Goal: Task Accomplishment & Management: Use online tool/utility

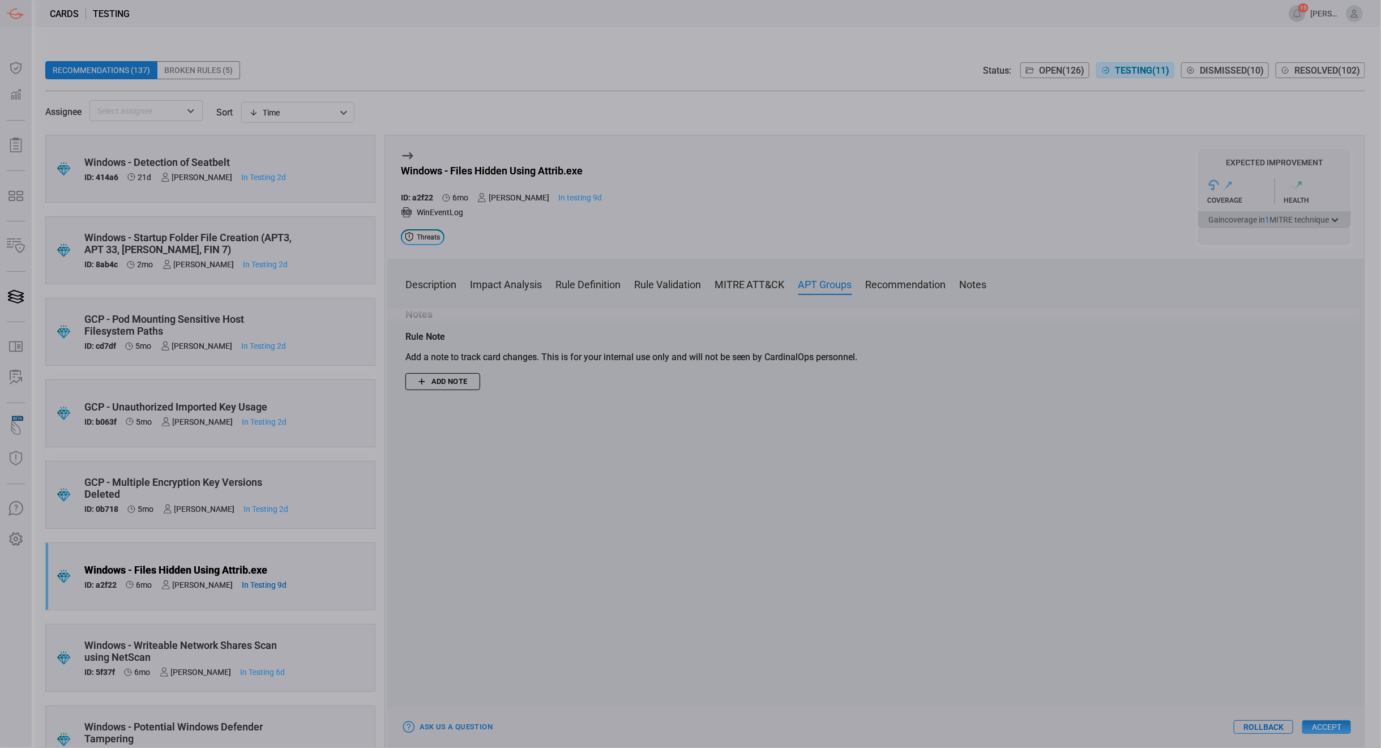
scroll to position [1726, 0]
click at [1327, 725] on button "Accept" at bounding box center [1326, 727] width 49 height 14
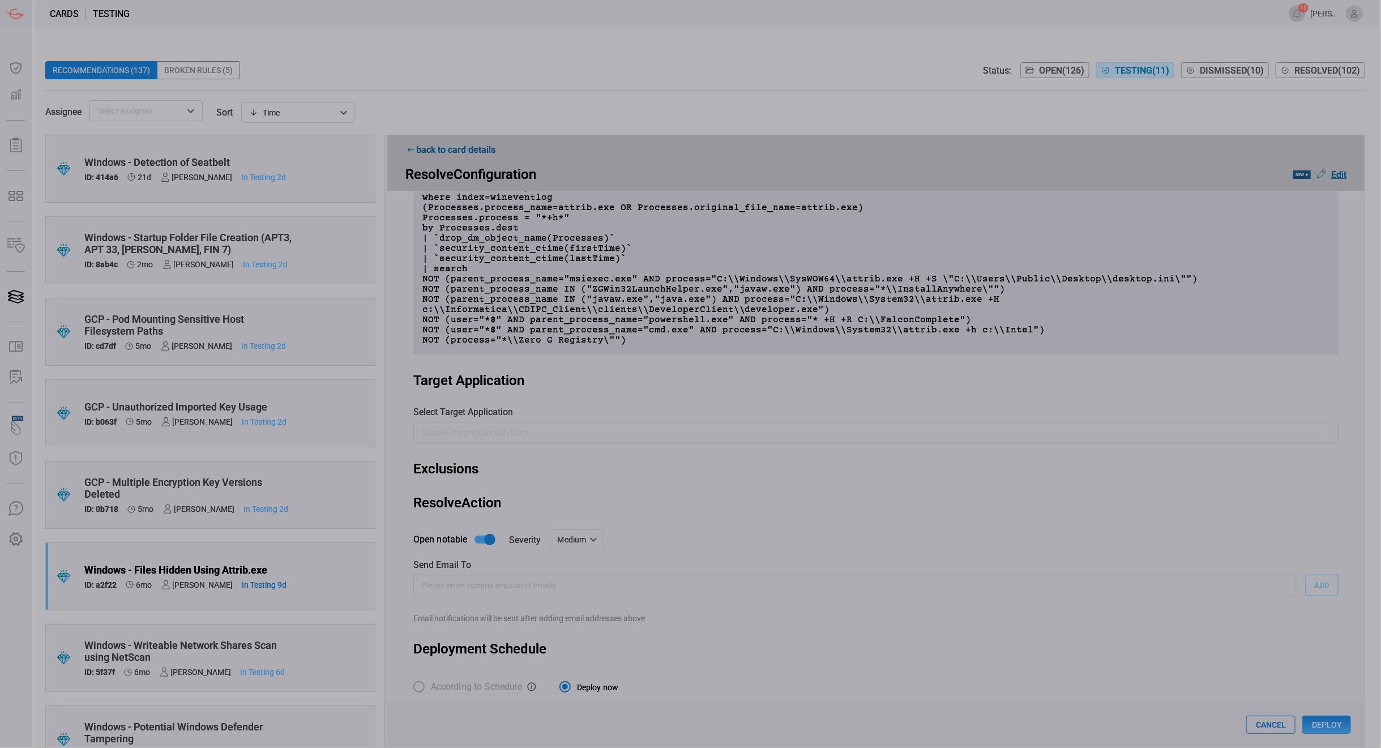
scroll to position [237, 0]
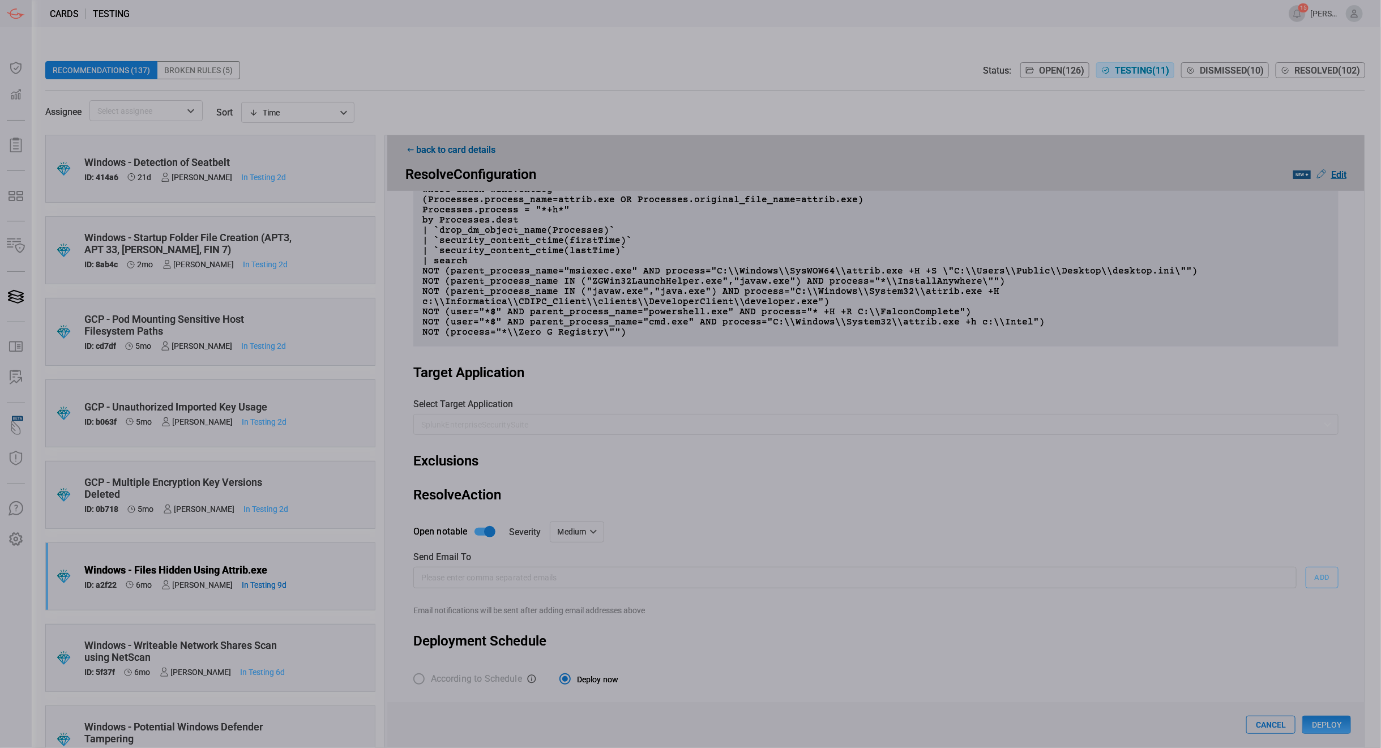
click at [1316, 720] on button "Deploy" at bounding box center [1326, 725] width 49 height 18
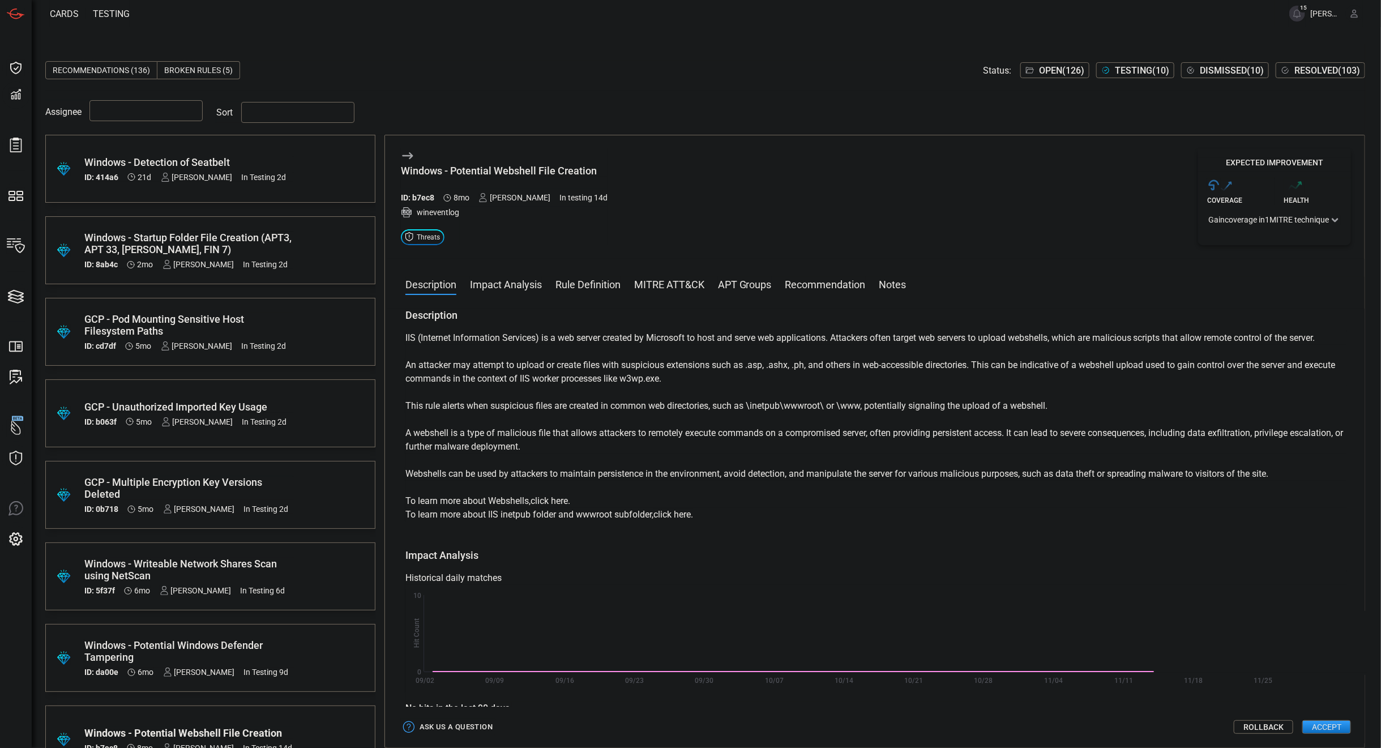
click at [1036, 557] on button "Accept" at bounding box center [1326, 727] width 49 height 14
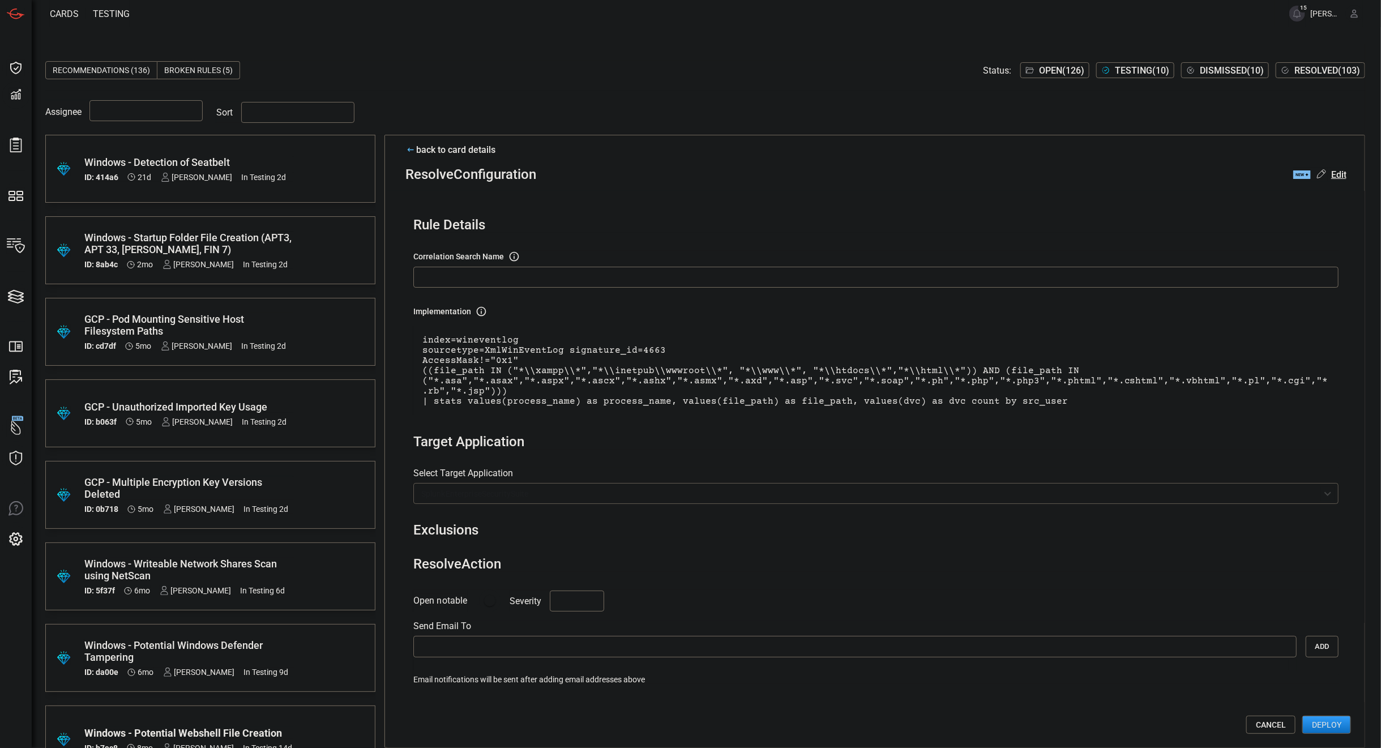
click at [659, 278] on input "Wineventlog - Potential Webshell File Creation" at bounding box center [875, 277] width 925 height 21
click at [702, 121] on span at bounding box center [705, 128] width 1320 height 14
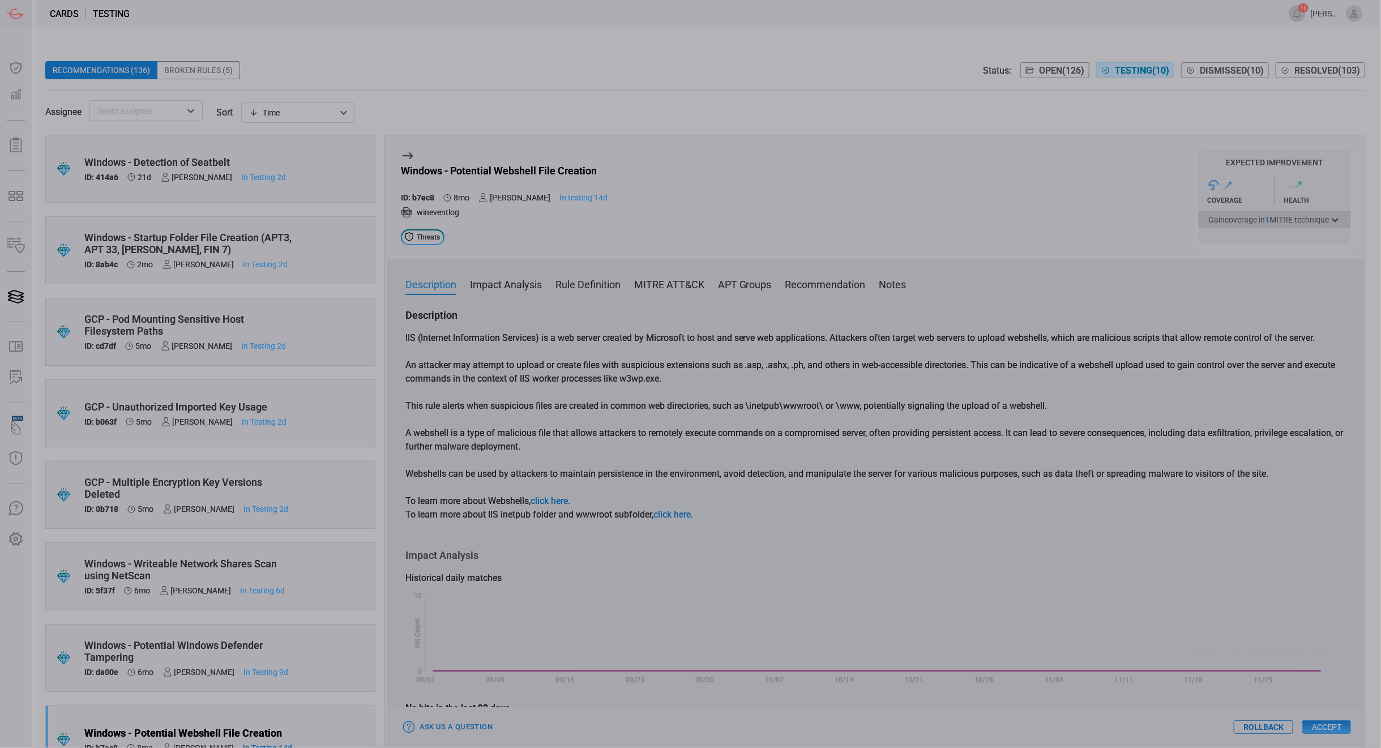
click at [1326, 727] on button "Accept" at bounding box center [1326, 727] width 49 height 14
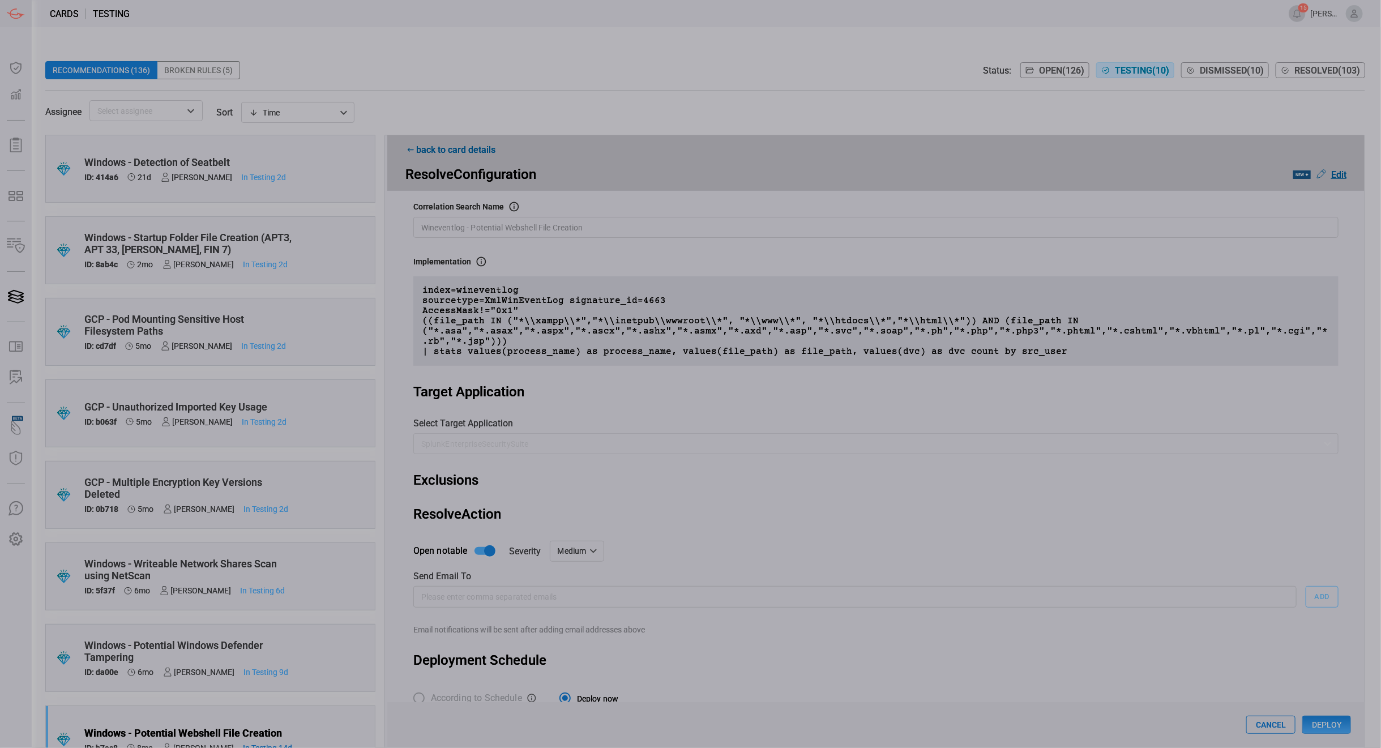
scroll to position [72, 0]
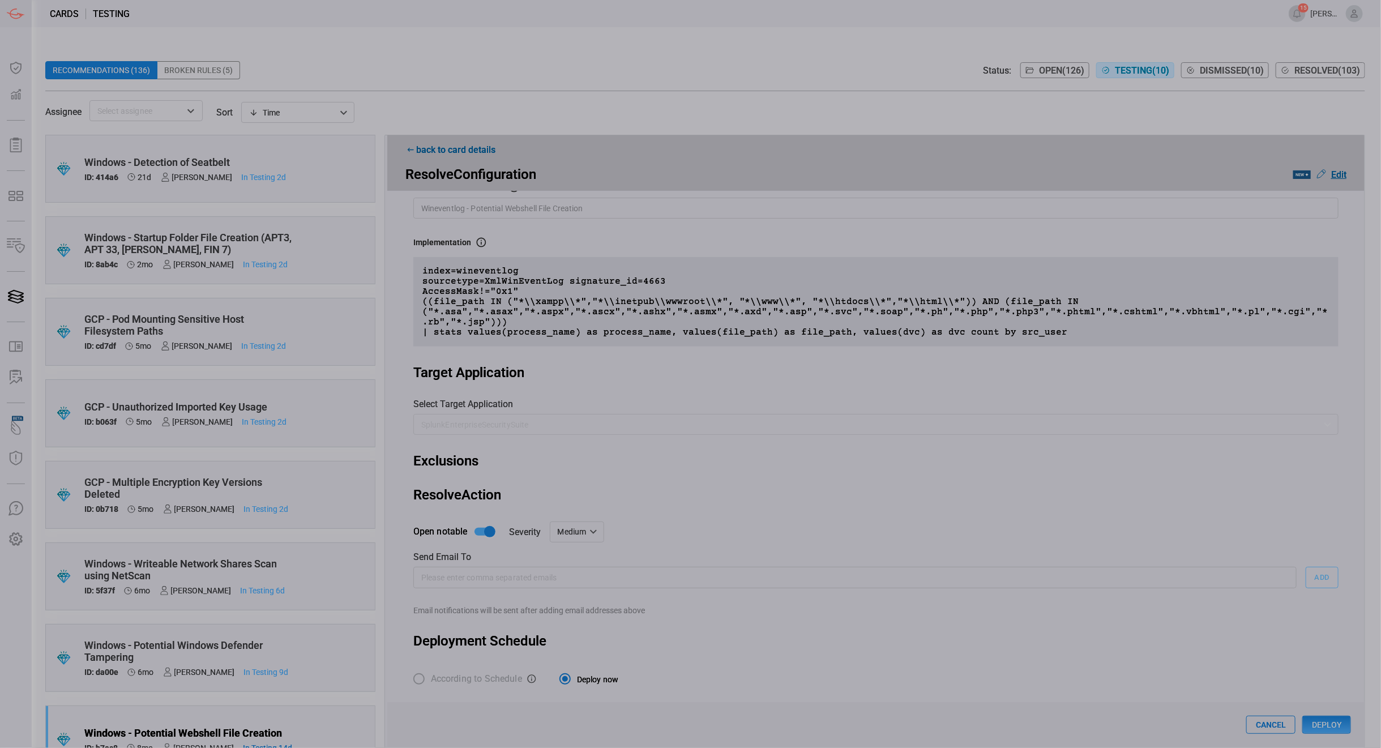
click at [1331, 724] on button "Deploy" at bounding box center [1326, 725] width 49 height 18
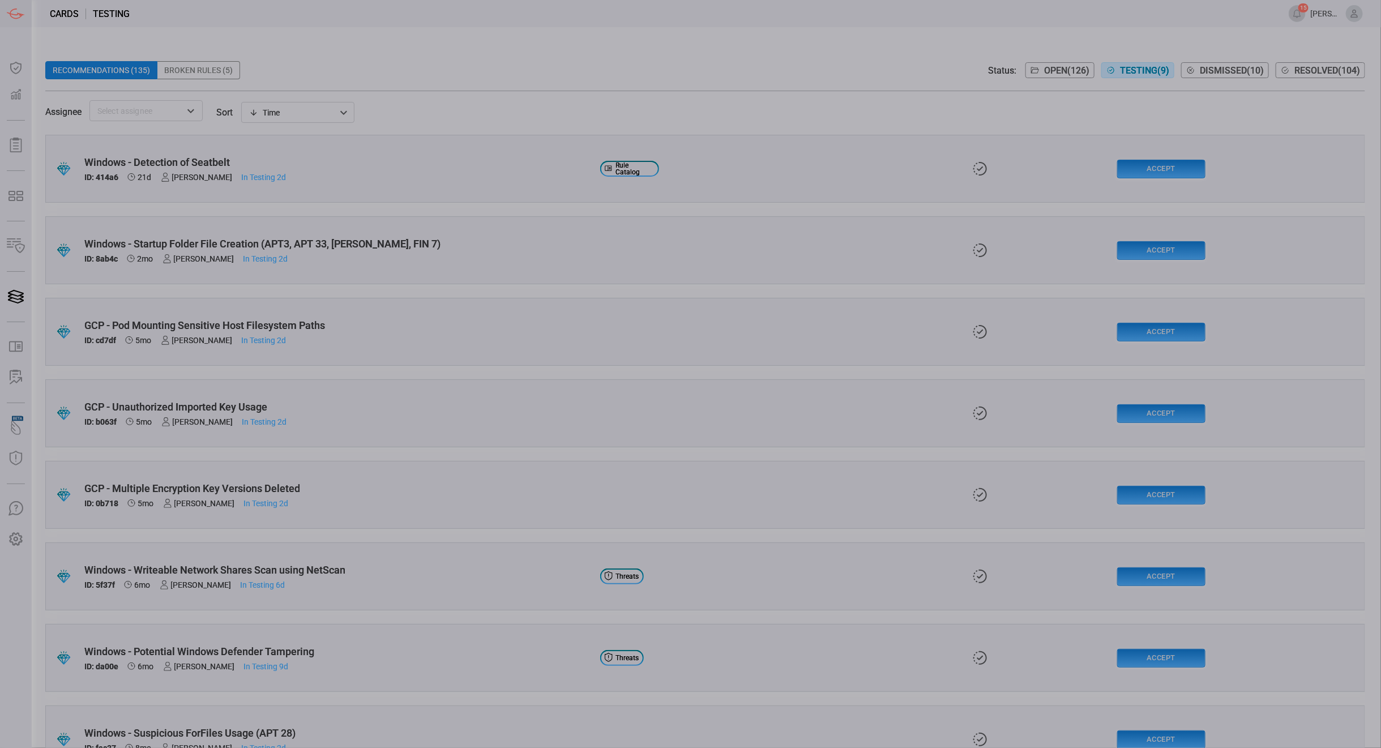
click at [1131, 69] on span "Testing ( 9 )" at bounding box center [1144, 70] width 49 height 11
click at [314, 109] on div "Time visibleUpdateTime ​" at bounding box center [297, 112] width 113 height 21
click at [436, 57] on div at bounding box center [690, 374] width 1381 height 748
click at [173, 112] on input "text" at bounding box center [137, 111] width 88 height 14
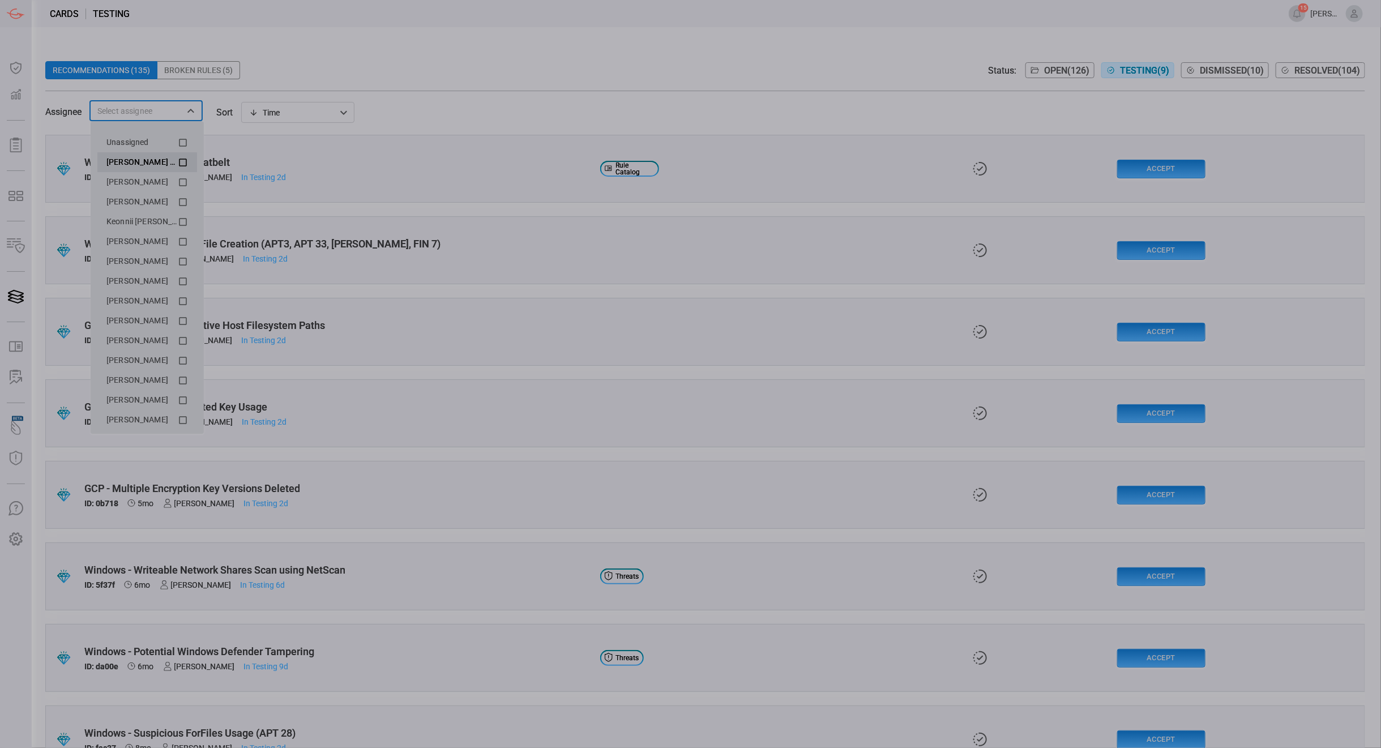
click at [179, 161] on icon at bounding box center [183, 163] width 8 height 8
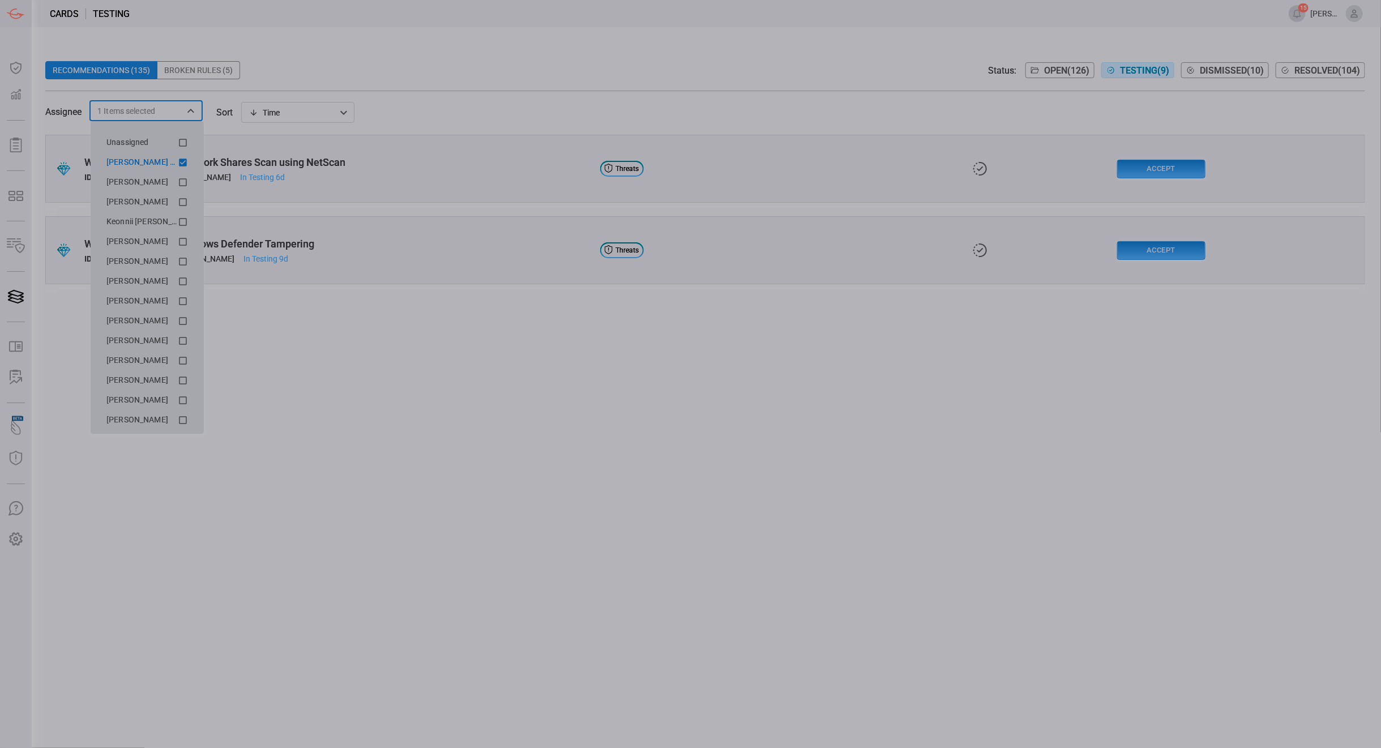
click at [403, 48] on span at bounding box center [705, 52] width 1320 height 17
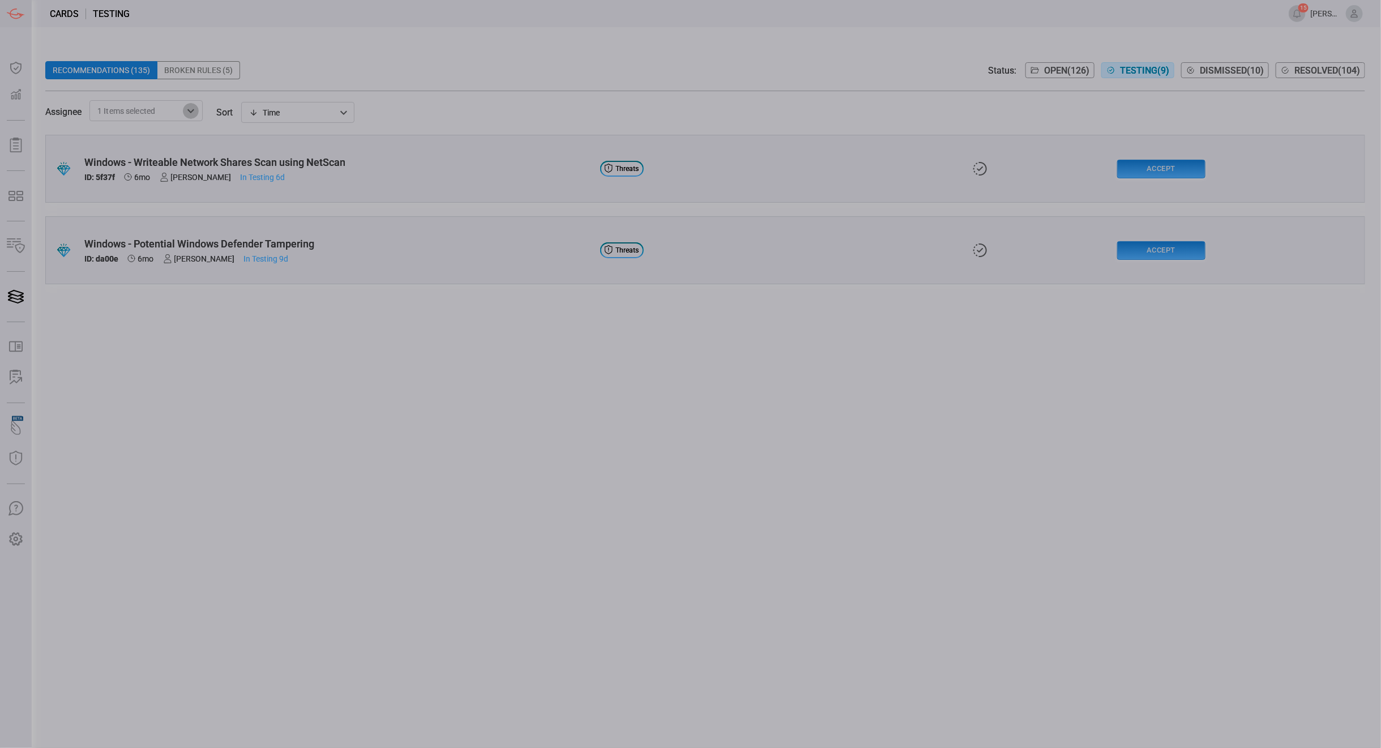
click at [187, 113] on icon "Open" at bounding box center [191, 111] width 14 height 14
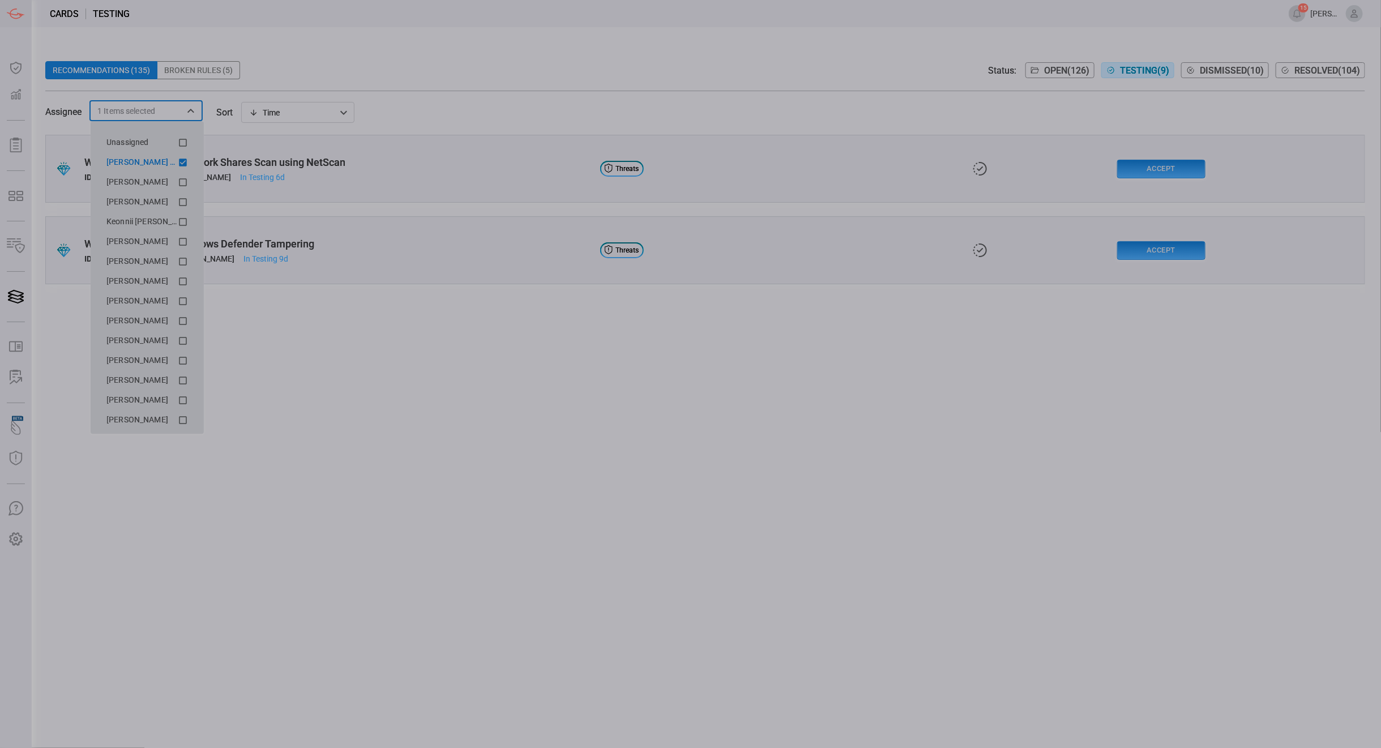
click at [179, 162] on icon at bounding box center [183, 163] width 8 height 8
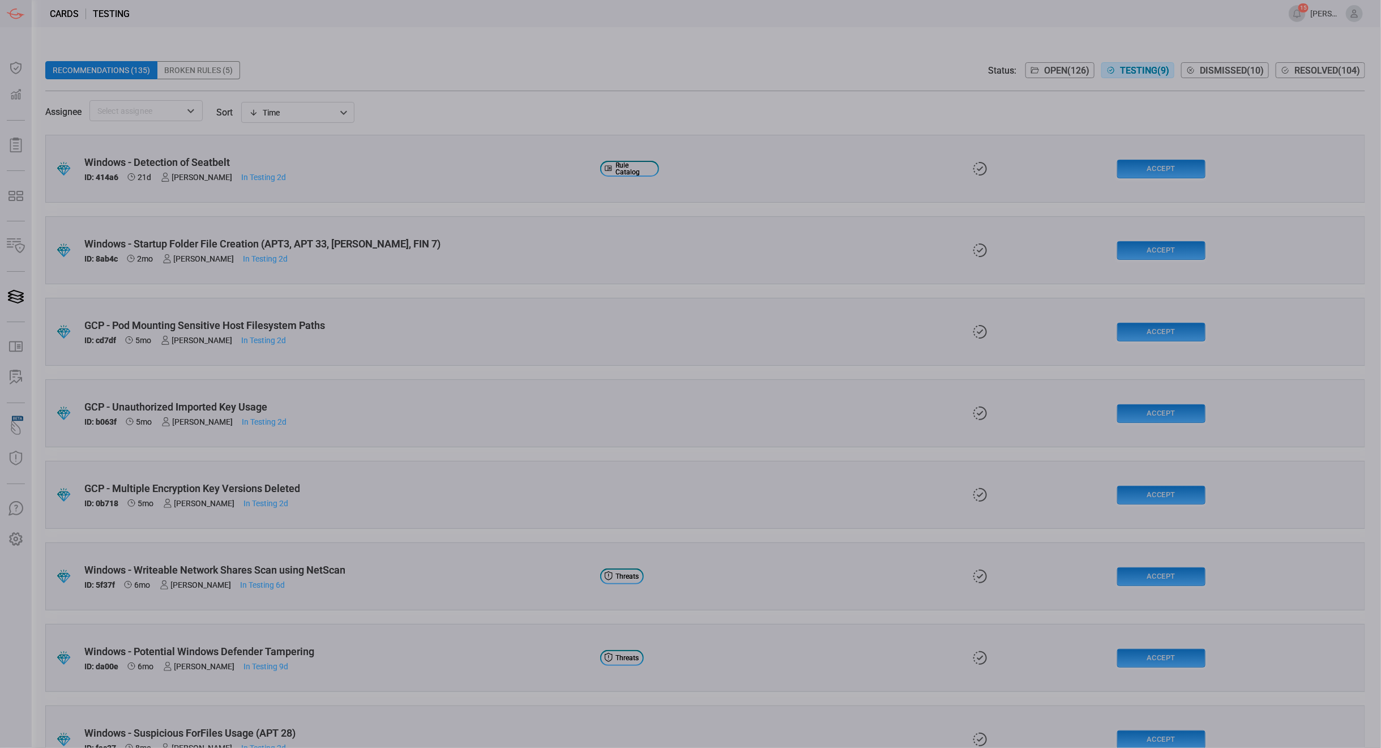
click at [520, 95] on span at bounding box center [705, 95] width 1320 height 9
click at [185, 106] on icon "Open" at bounding box center [191, 111] width 14 height 14
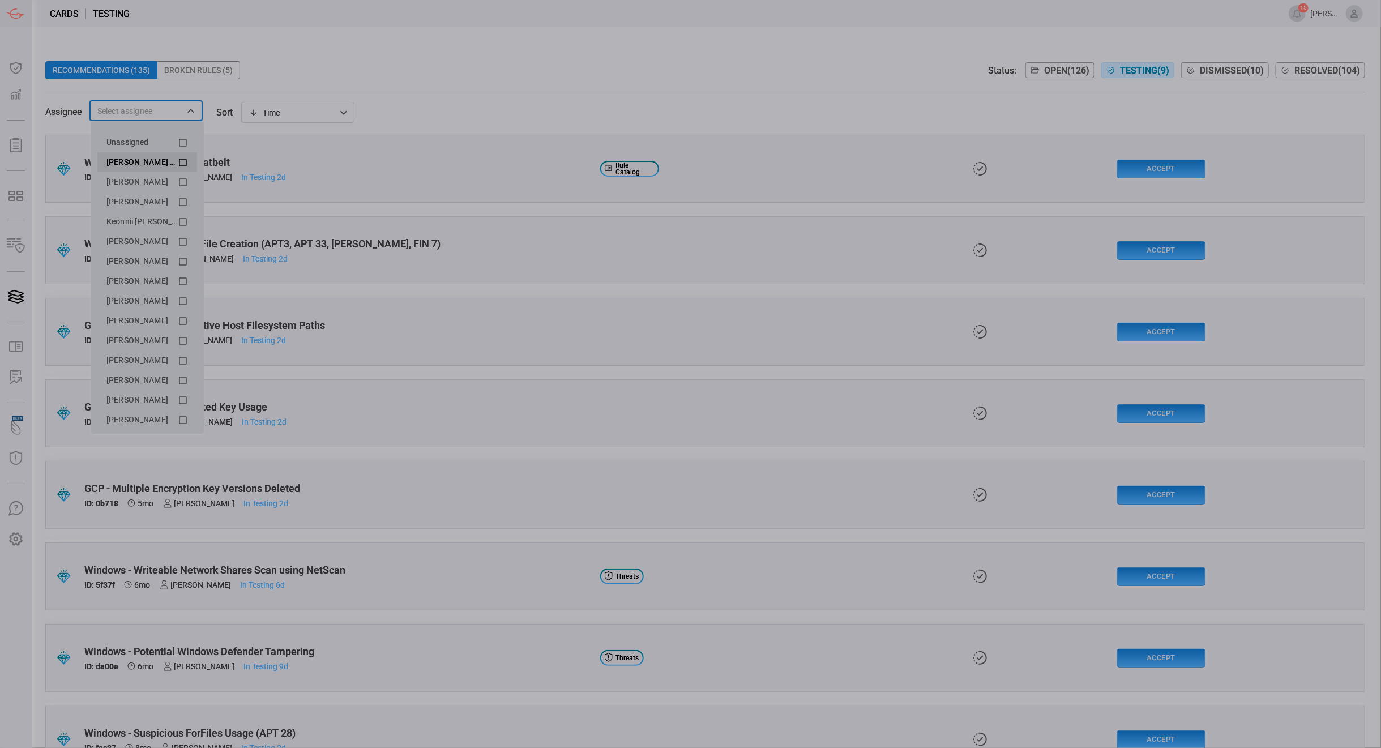
click at [178, 163] on icon at bounding box center [183, 163] width 10 height 14
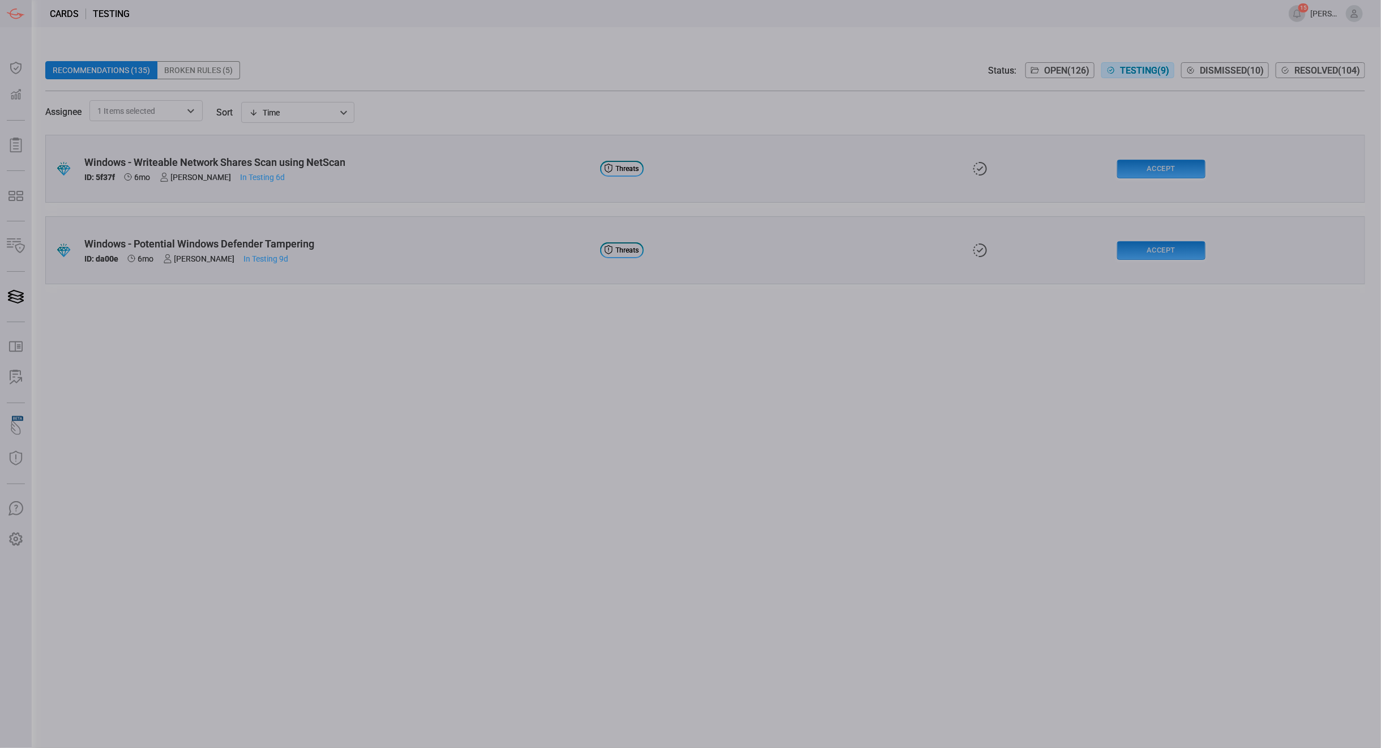
click at [425, 44] on span at bounding box center [705, 52] width 1320 height 17
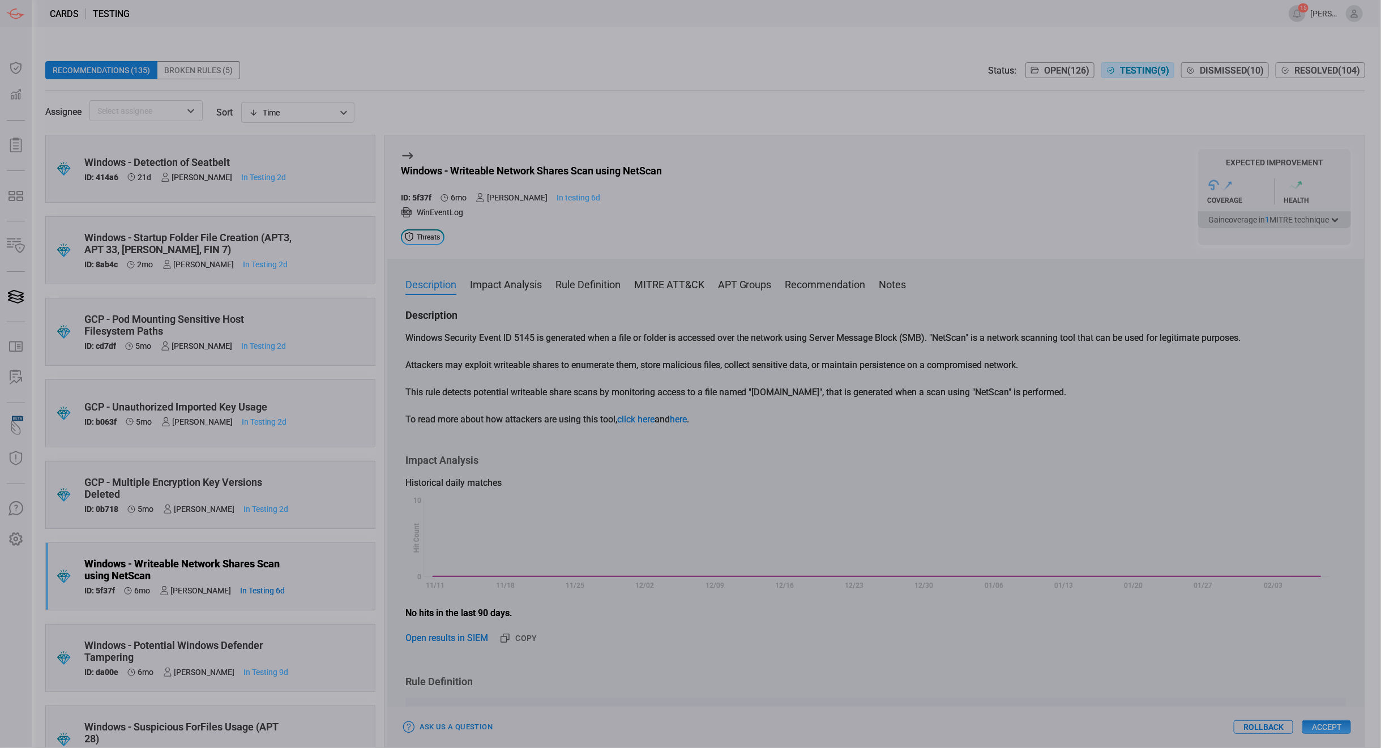
click at [1036, 557] on div "Windows - Writeable Network Shares Scan using NetScan ID: 5f37f 6mo [PERSON_NAM…" at bounding box center [874, 441] width 981 height 613
click at [1036, 557] on button "Accept" at bounding box center [1326, 727] width 49 height 14
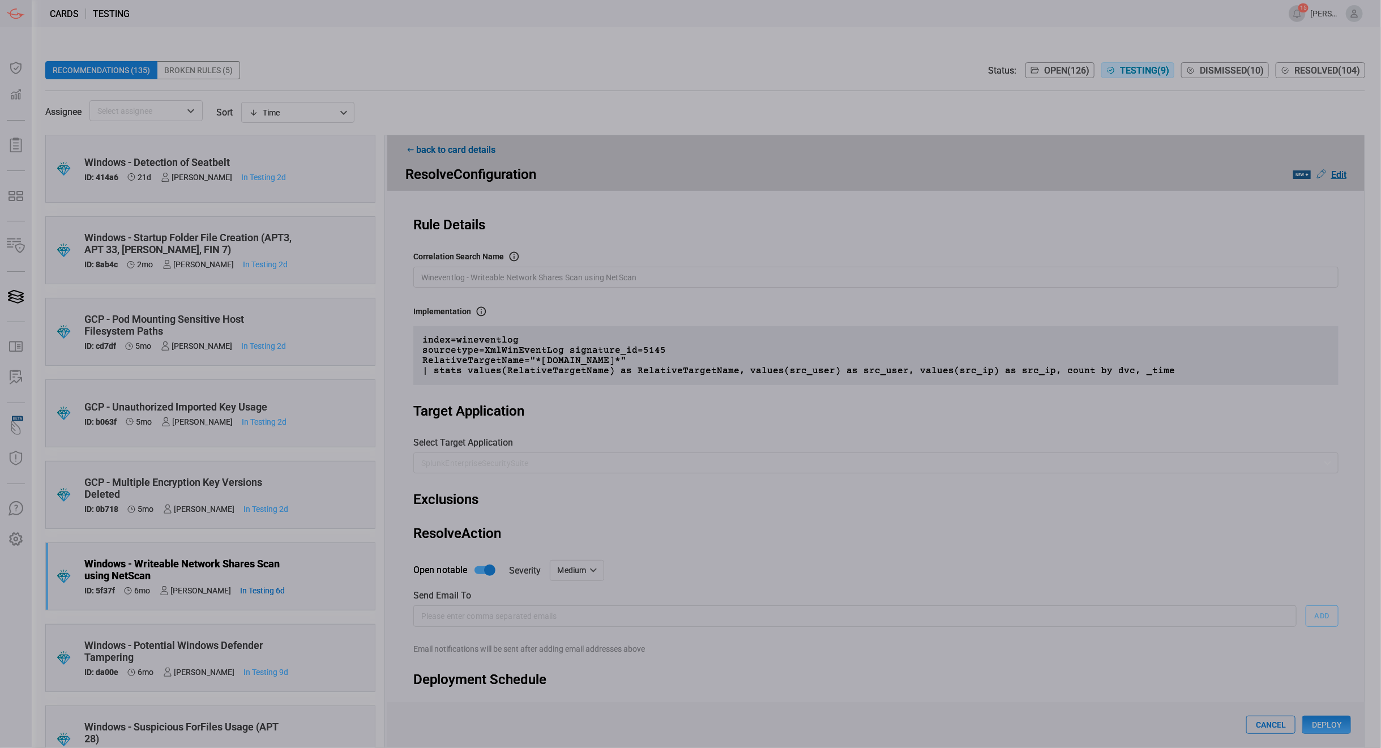
scroll to position [41, 0]
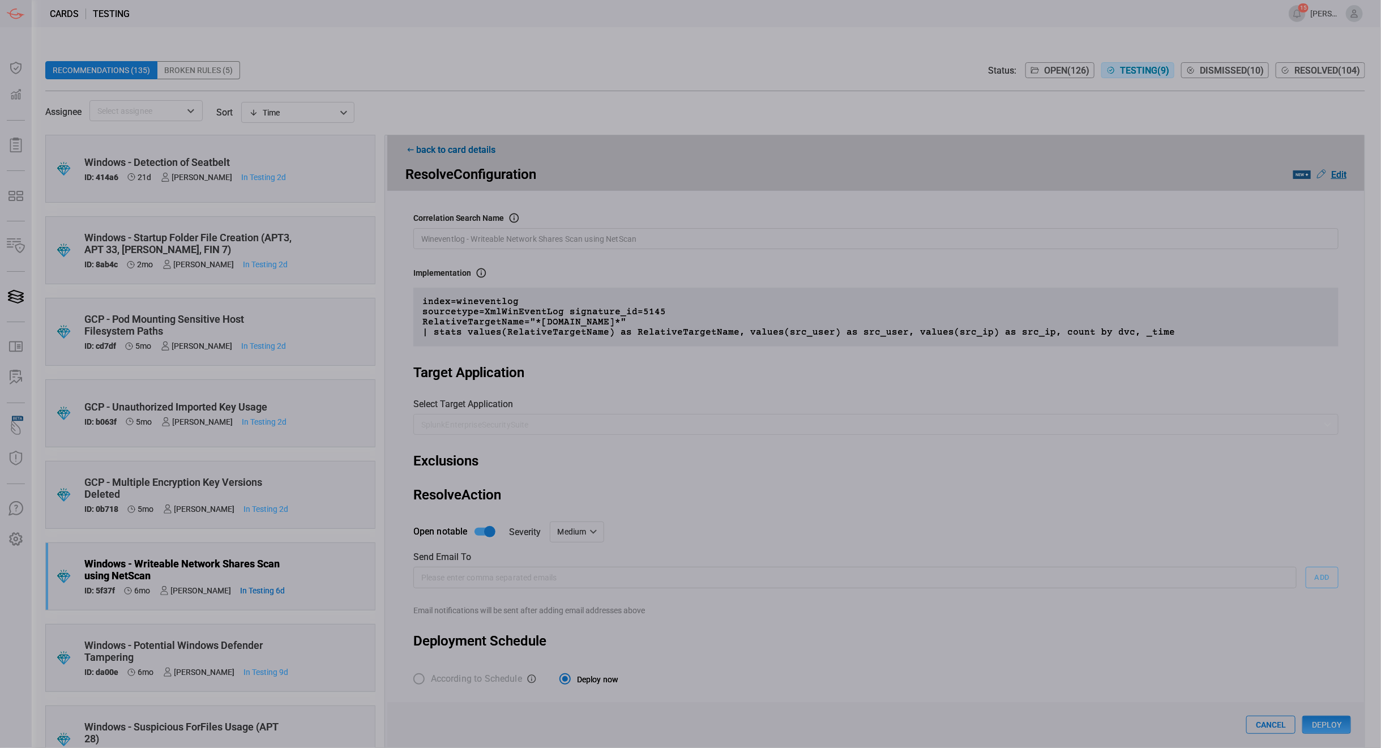
click at [1036, 557] on button "Deploy" at bounding box center [1326, 725] width 49 height 18
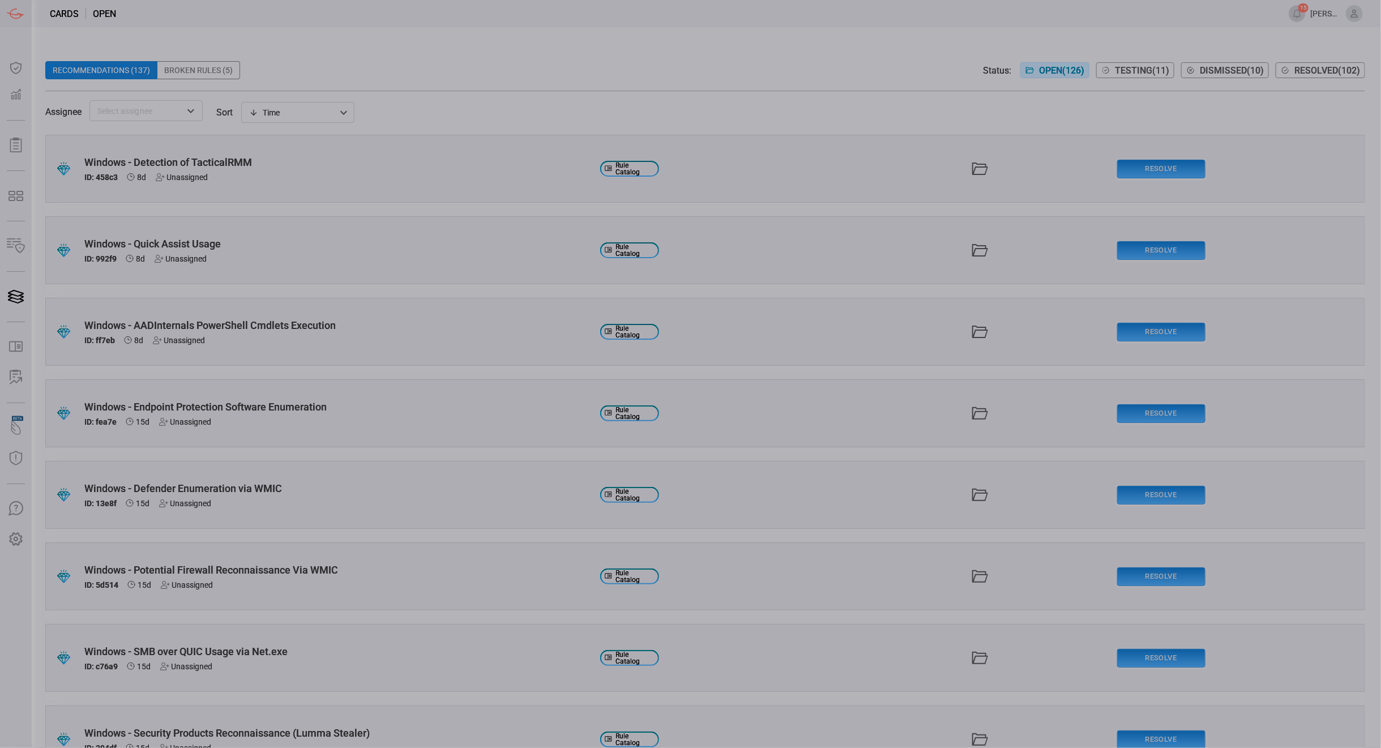
click at [1130, 68] on span "Testing ( 11 )" at bounding box center [1142, 70] width 54 height 11
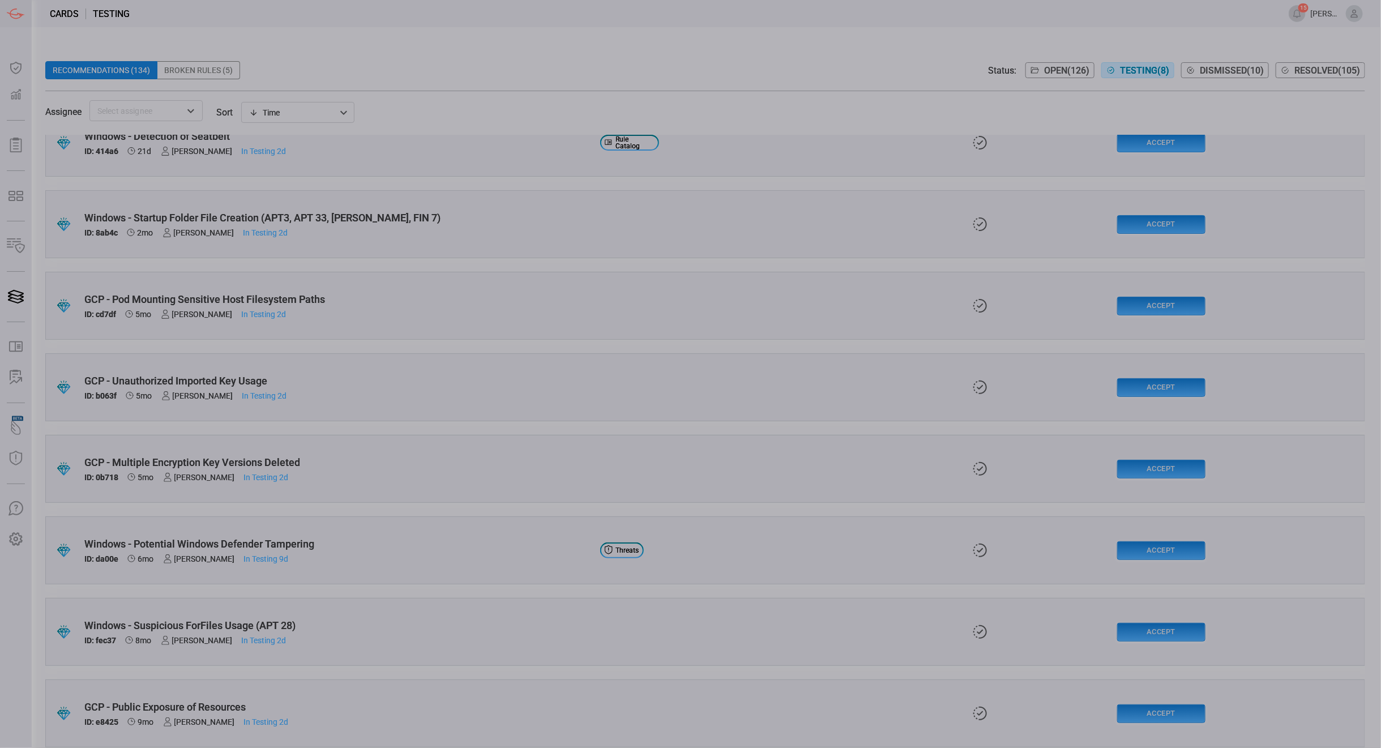
scroll to position [39, 0]
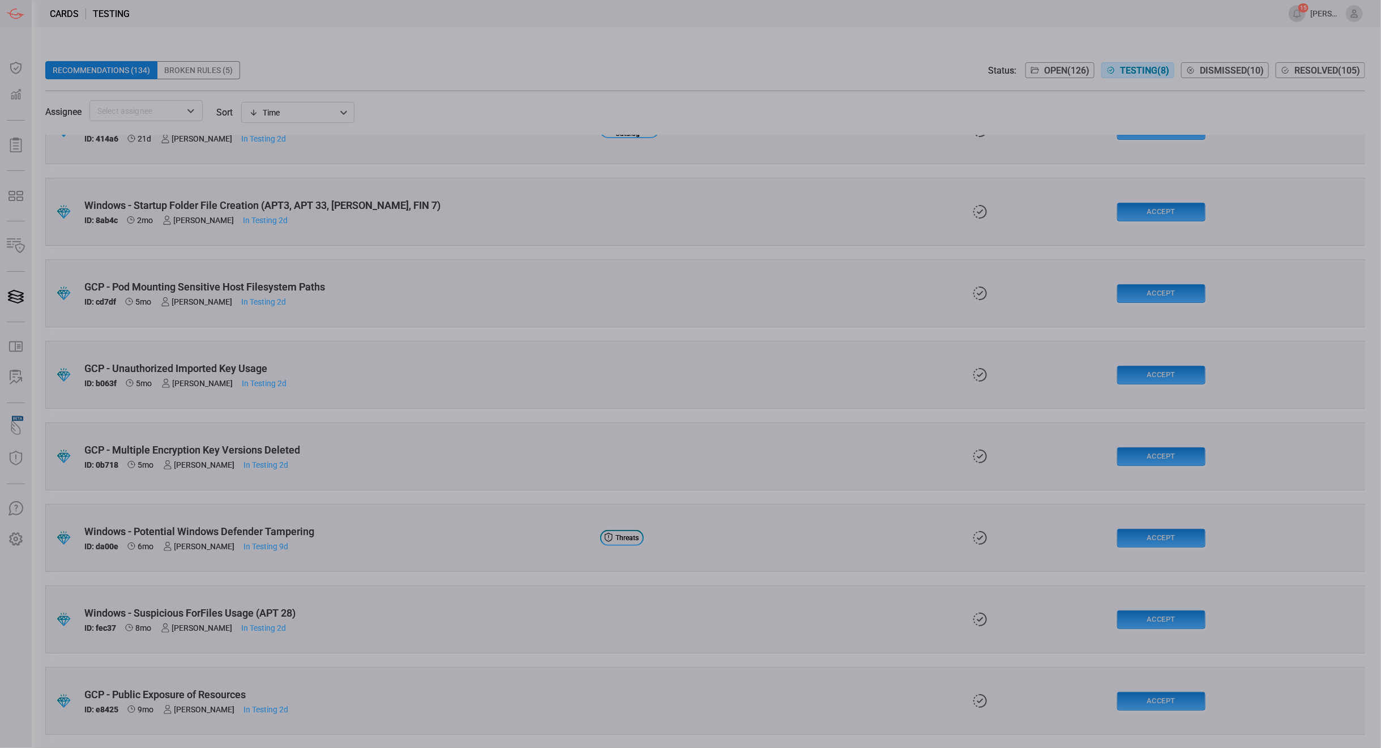
click at [270, 529] on div "Windows - Potential Windows Defender Tampering" at bounding box center [337, 531] width 507 height 12
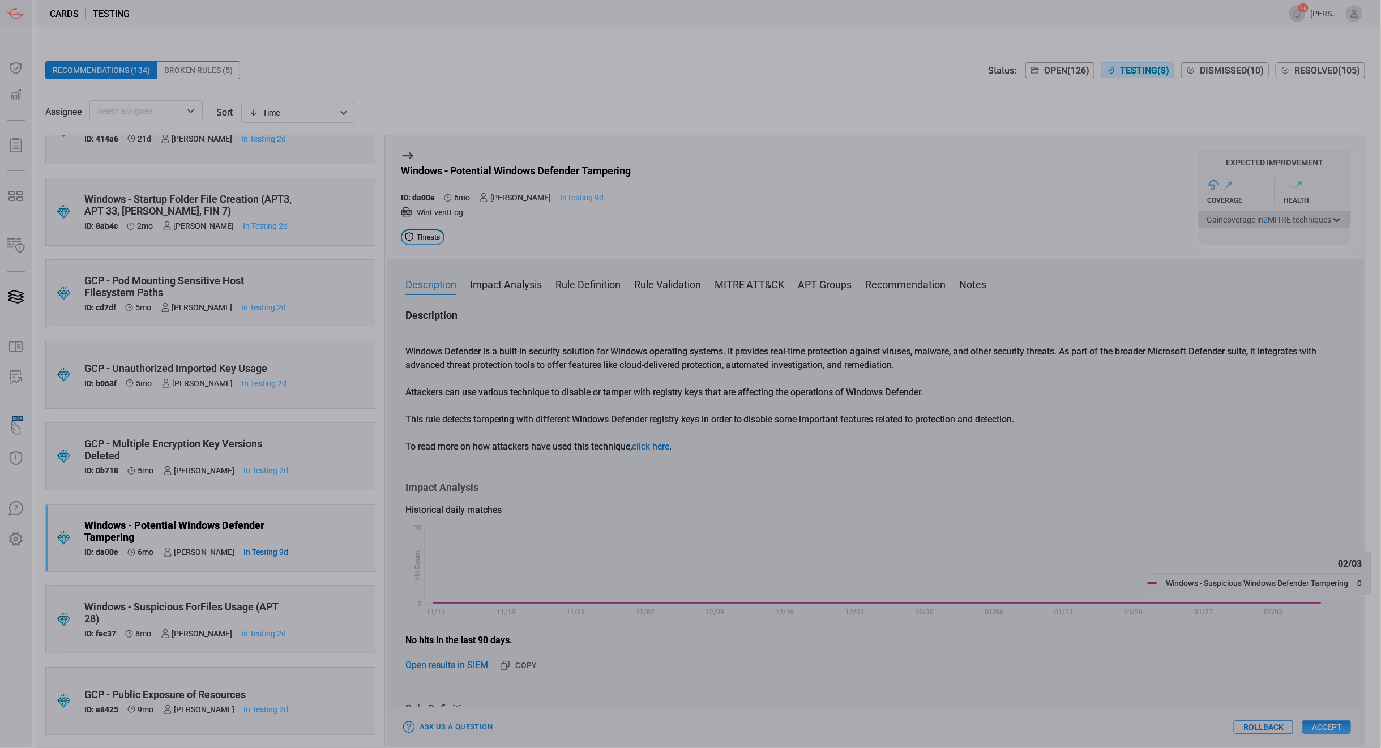
click at [1337, 729] on button "Accept" at bounding box center [1326, 727] width 49 height 14
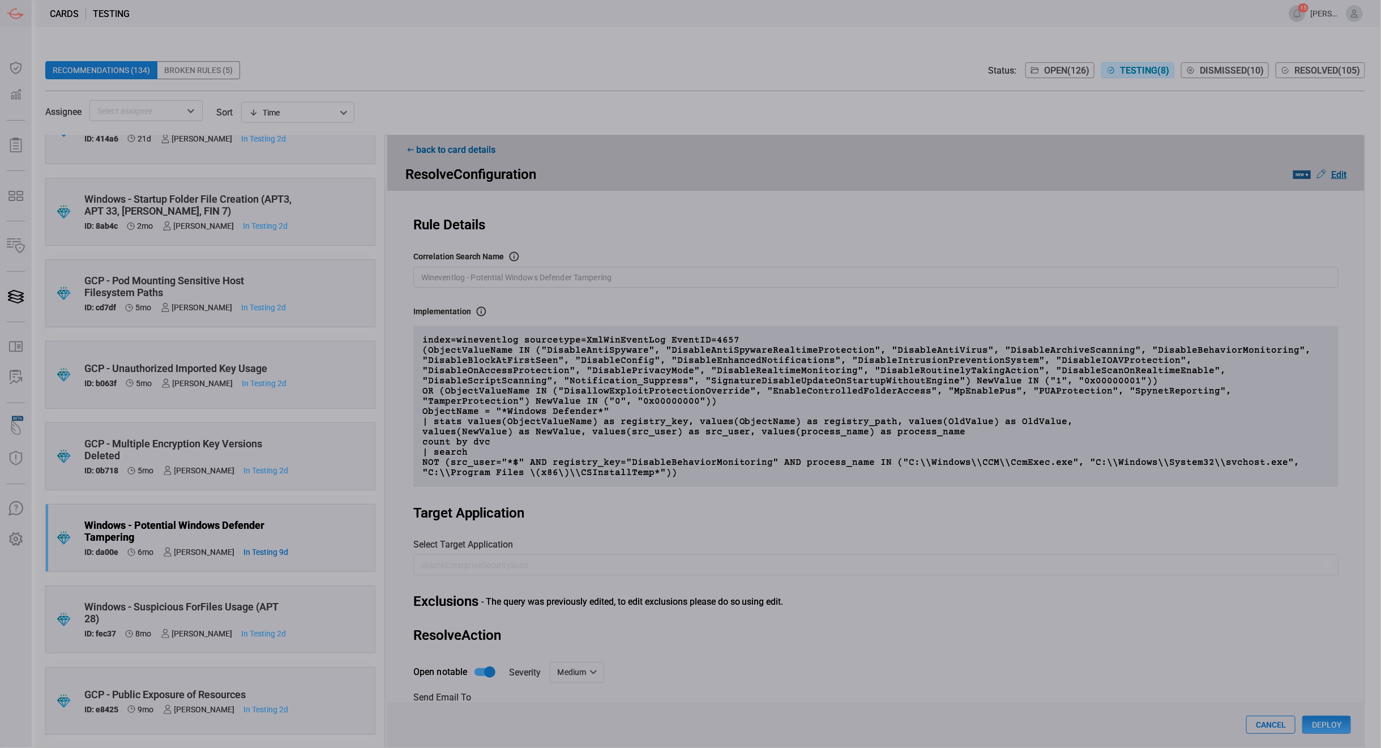
click at [1315, 717] on button "Deploy" at bounding box center [1326, 725] width 49 height 18
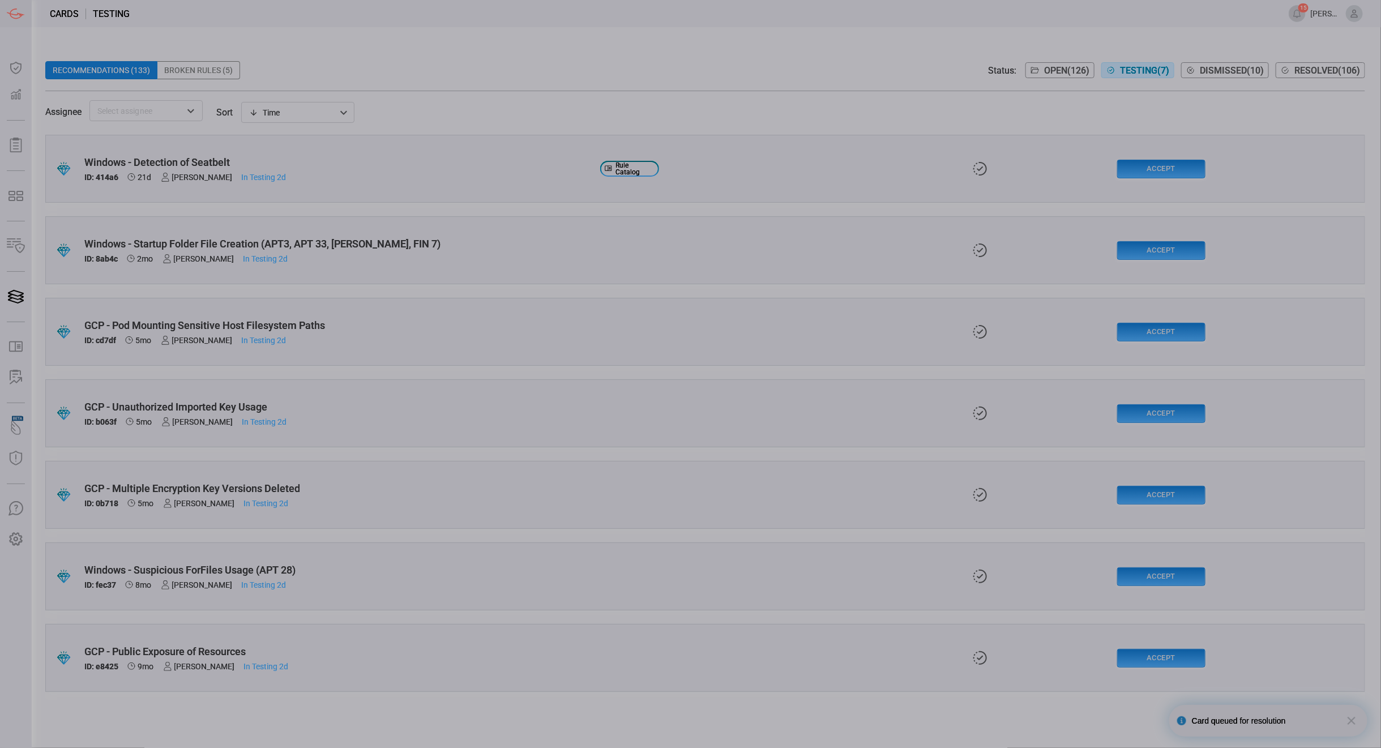
click at [1145, 69] on span "Testing ( 7 )" at bounding box center [1144, 70] width 49 height 11
